Goal: Information Seeking & Learning: Learn about a topic

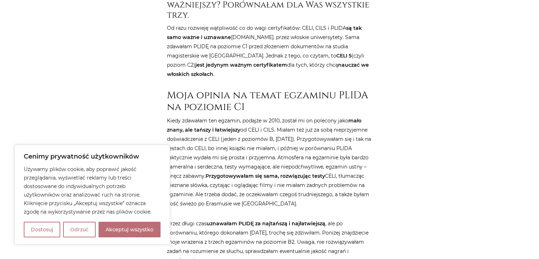
scroll to position [363, 0]
click at [122, 232] on button "Akceptuj wszystko" at bounding box center [130, 230] width 62 height 16
checkbox input "true"
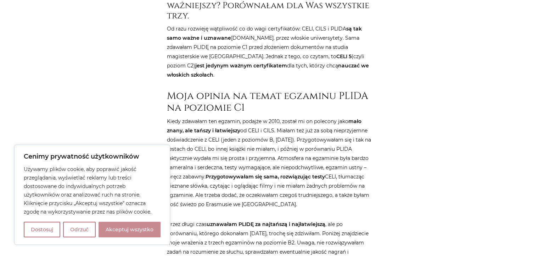
checkbox input "true"
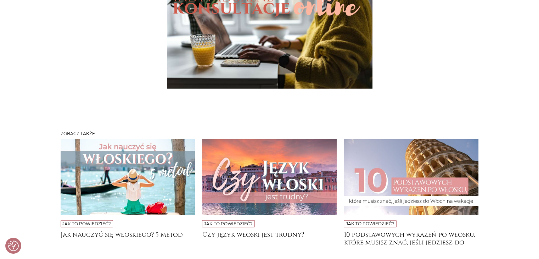
scroll to position [1952, 0]
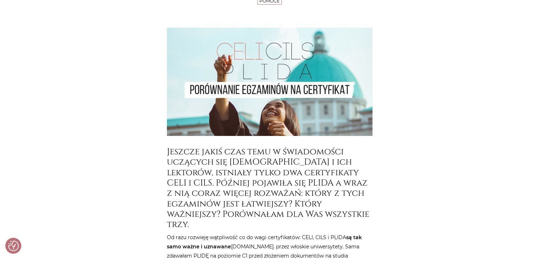
scroll to position [0, 0]
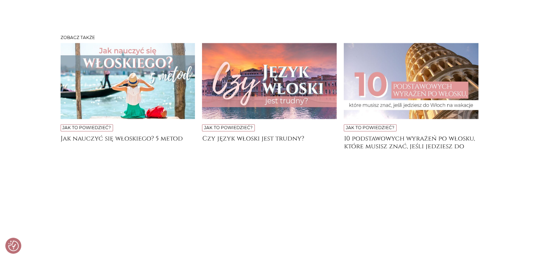
scroll to position [1308, 0]
